Goal: Find specific page/section: Find specific page/section

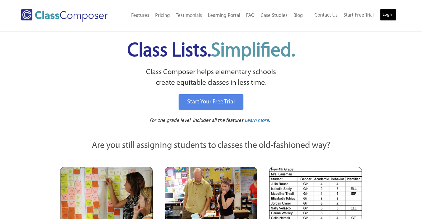
click at [387, 16] on link "Log In" at bounding box center [387, 15] width 17 height 12
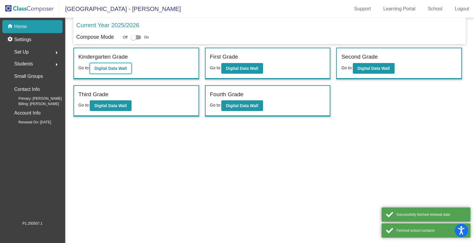
click at [126, 70] on button "Digital Data Wall" at bounding box center [111, 68] width 42 height 11
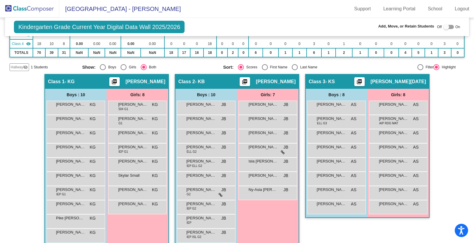
scroll to position [99, 0]
